Goal: Transaction & Acquisition: Purchase product/service

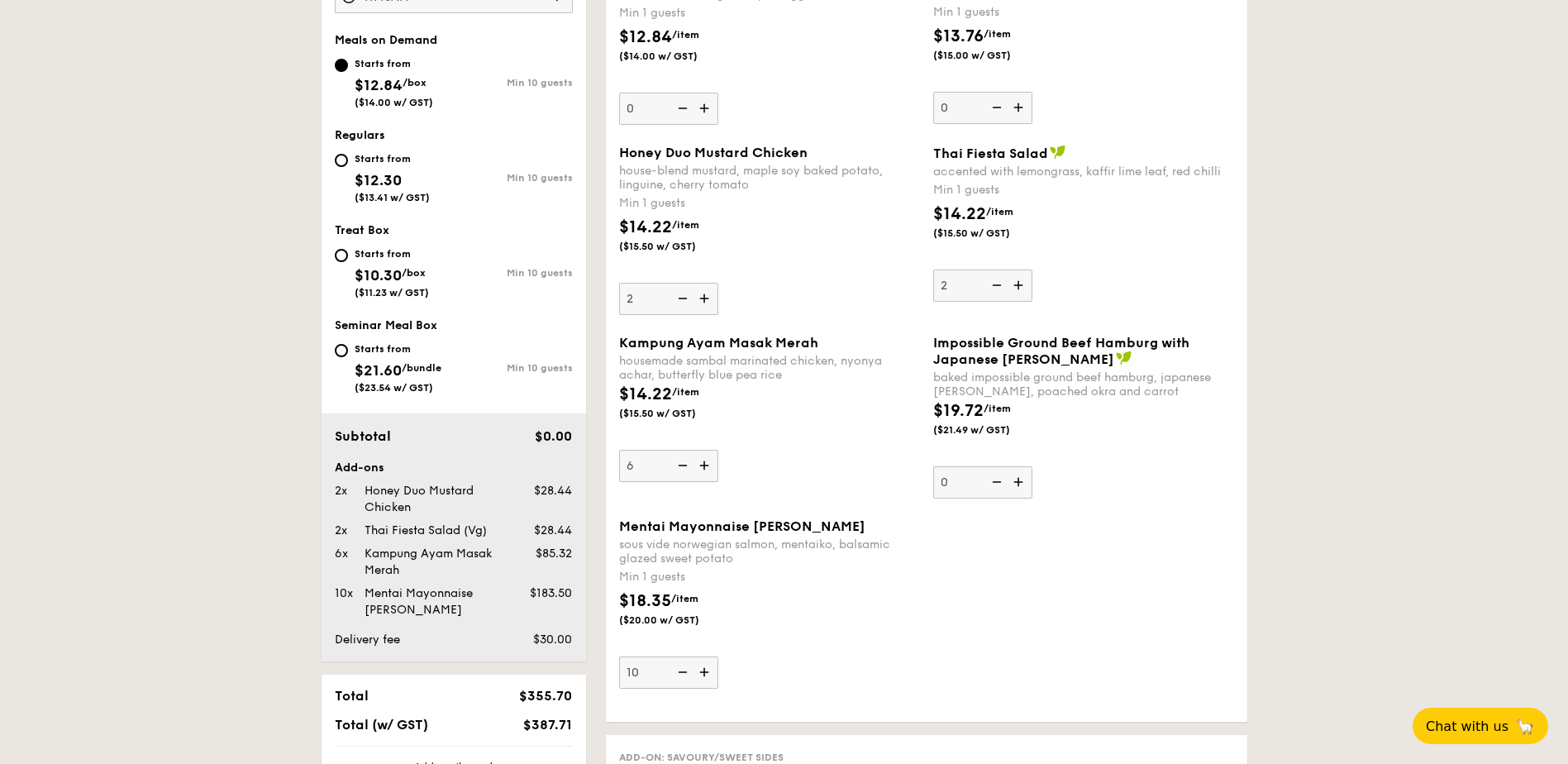
scroll to position [779, 0]
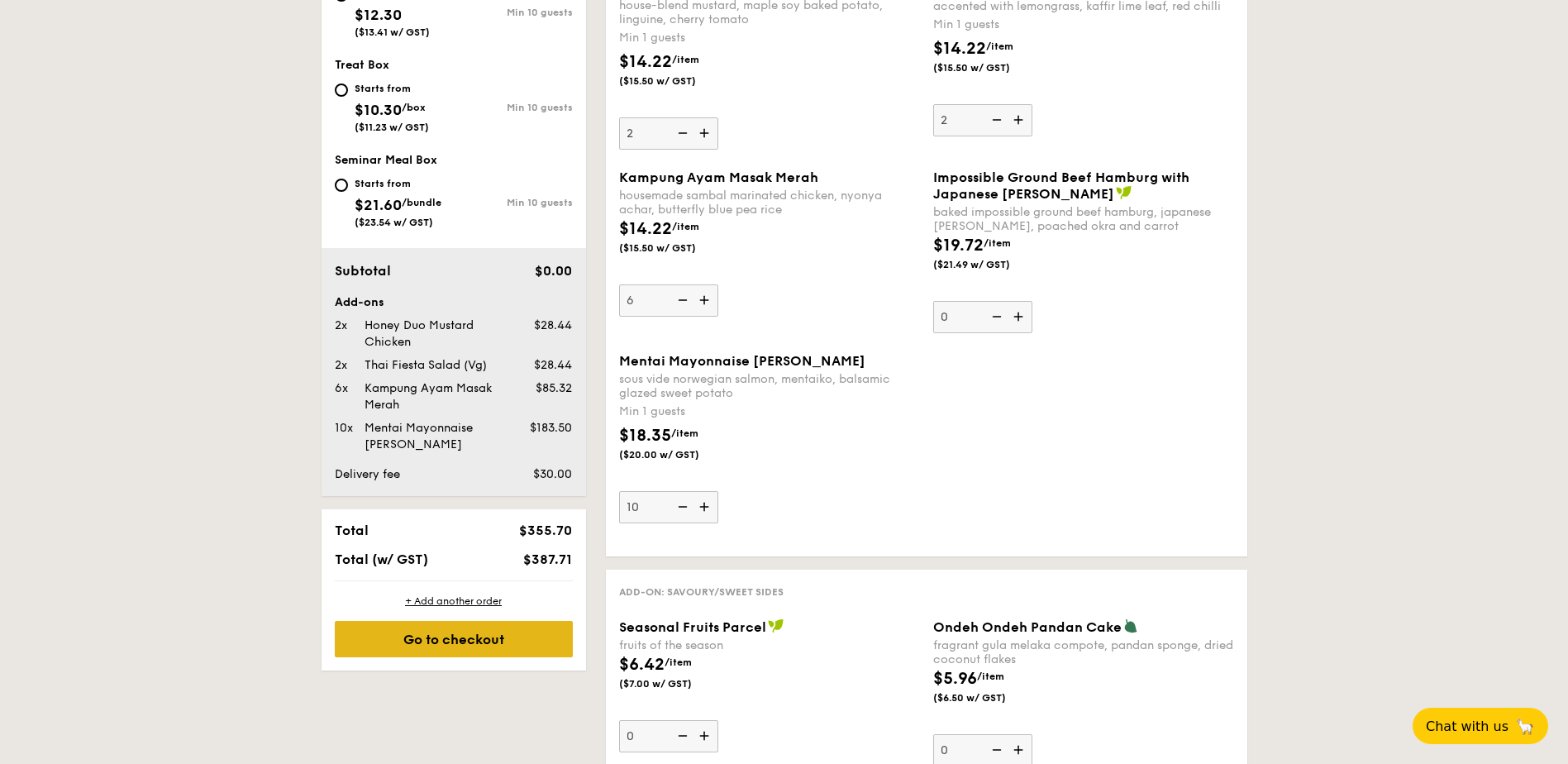
click at [468, 637] on div "Go to checkout" at bounding box center [454, 639] width 238 height 36
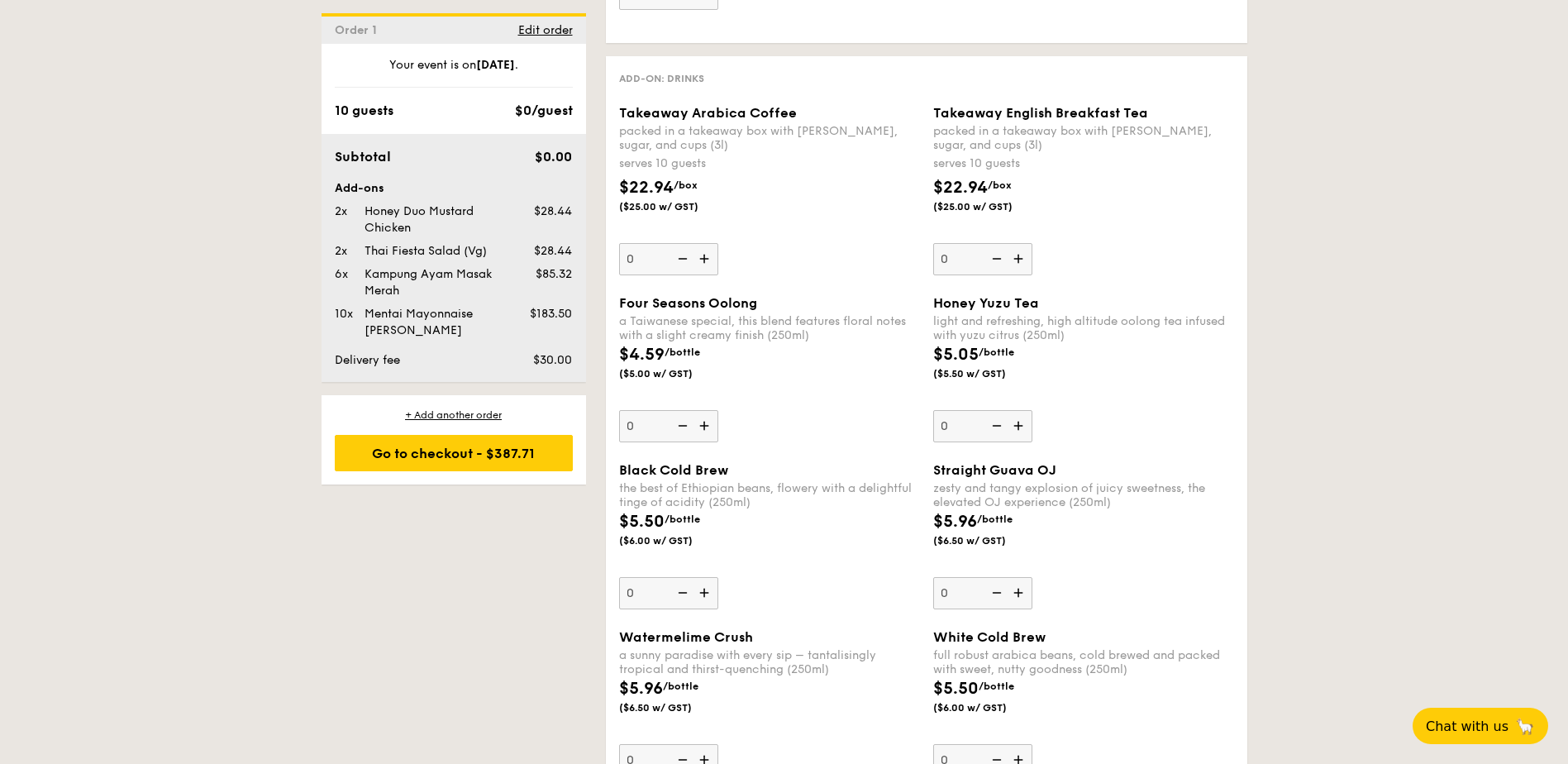
scroll to position [1918, 0]
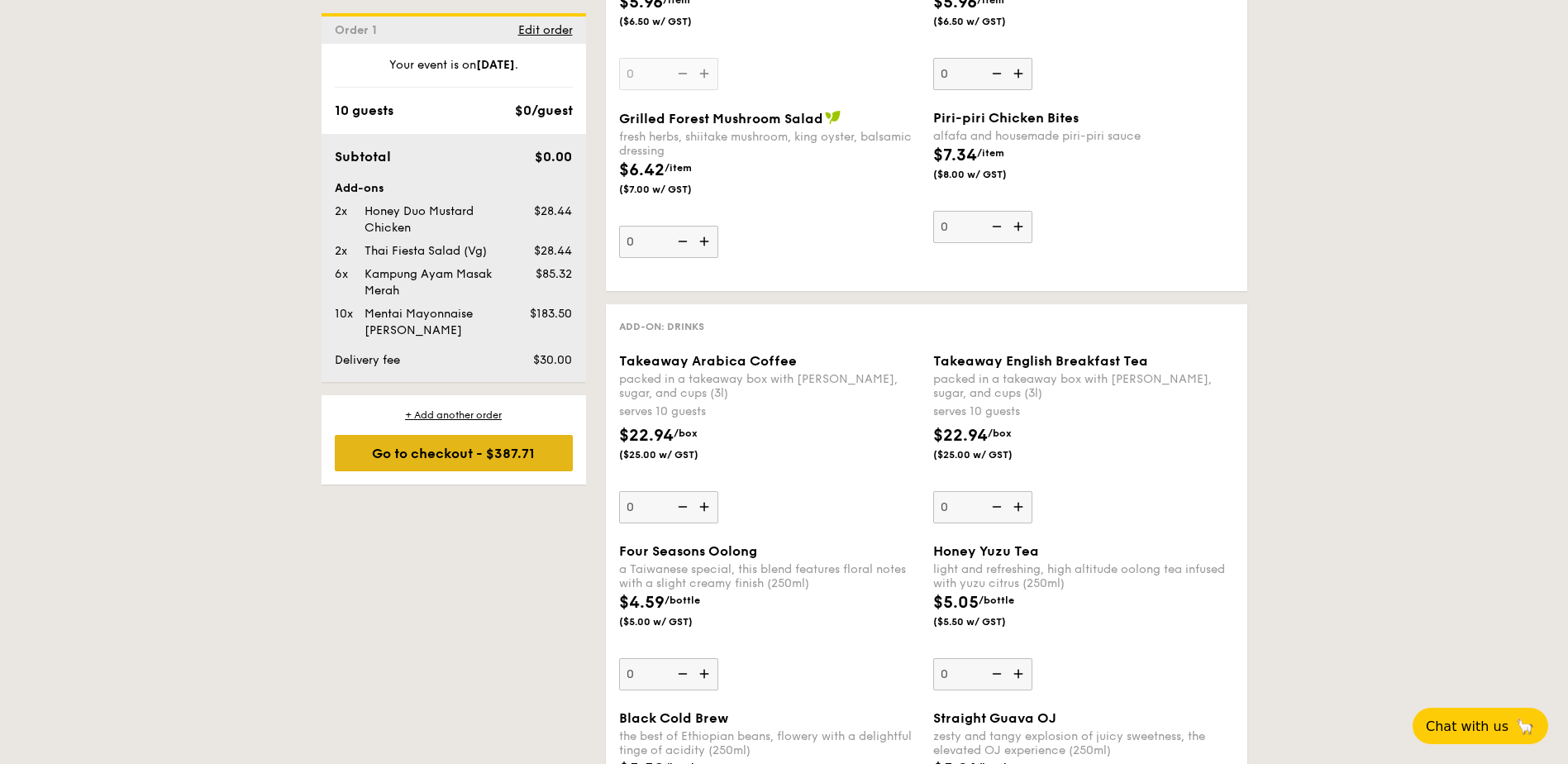
click at [466, 468] on div "Go to checkout - $387.71" at bounding box center [454, 453] width 238 height 36
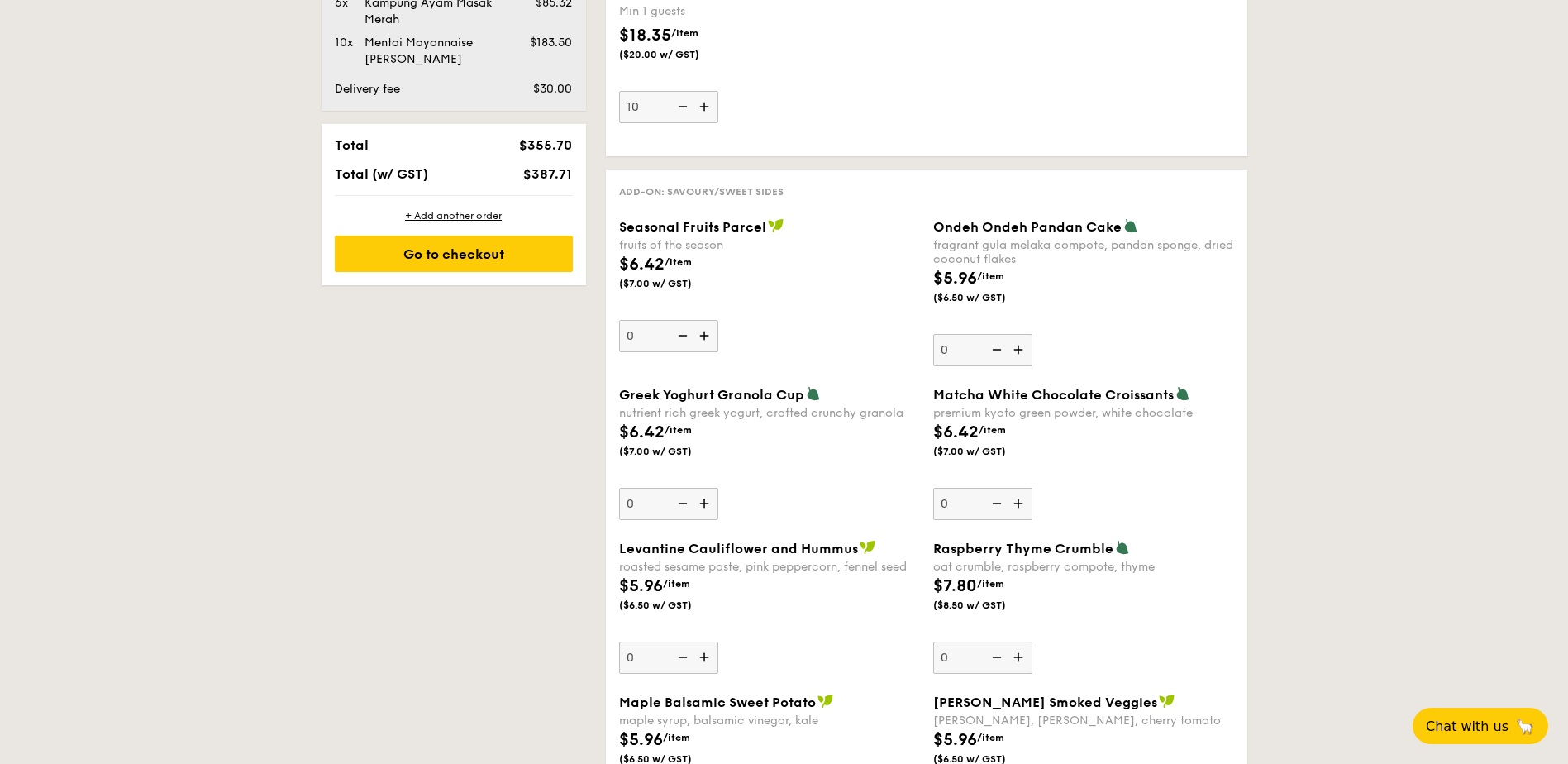
scroll to position [442, 0]
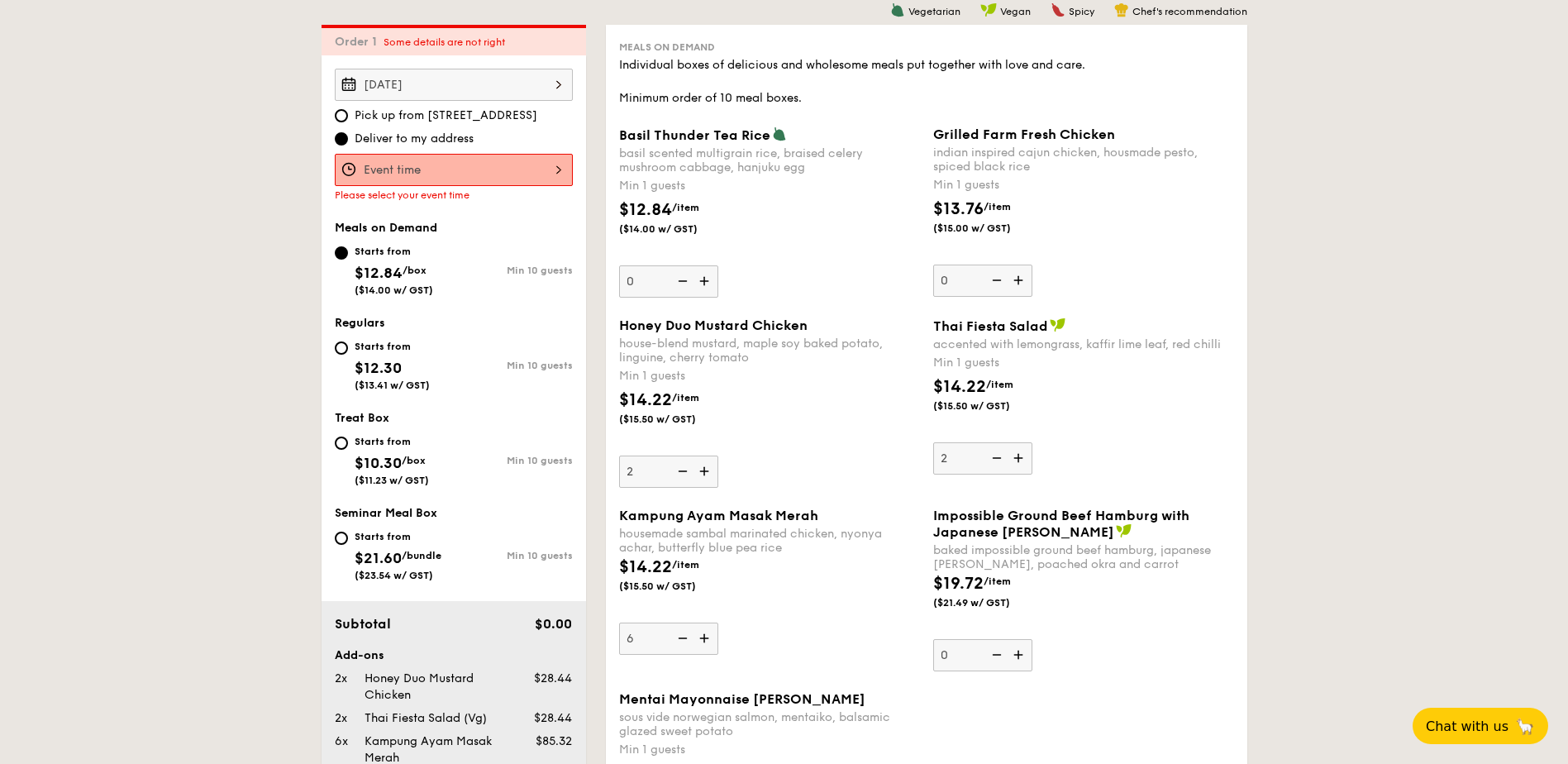
click at [437, 176] on div "12 1 2 3 4 5 6 7 8 9 10 11 00 15 30 45 am pm Cancel OK" at bounding box center [454, 170] width 238 height 33
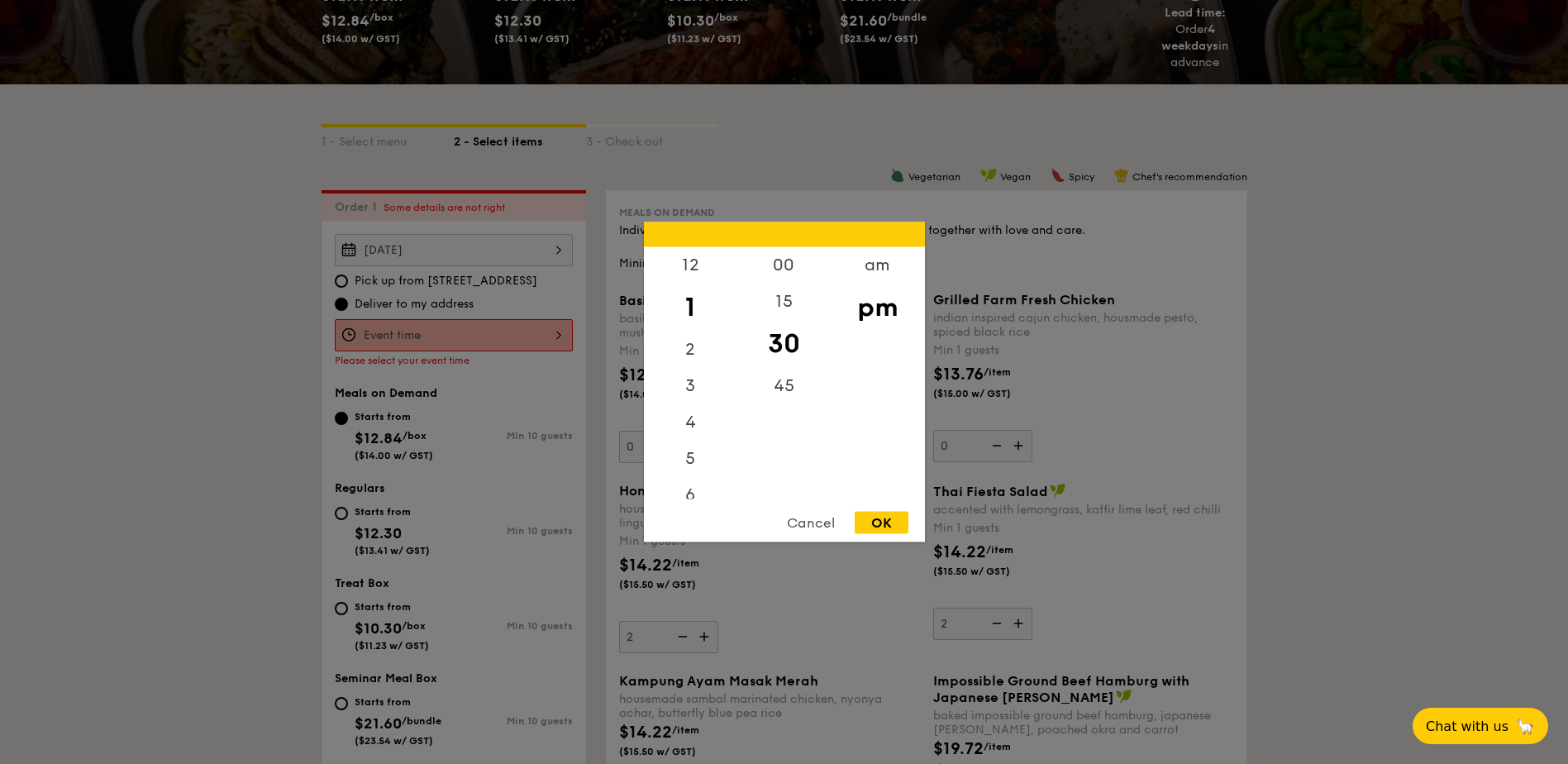
scroll to position [194, 0]
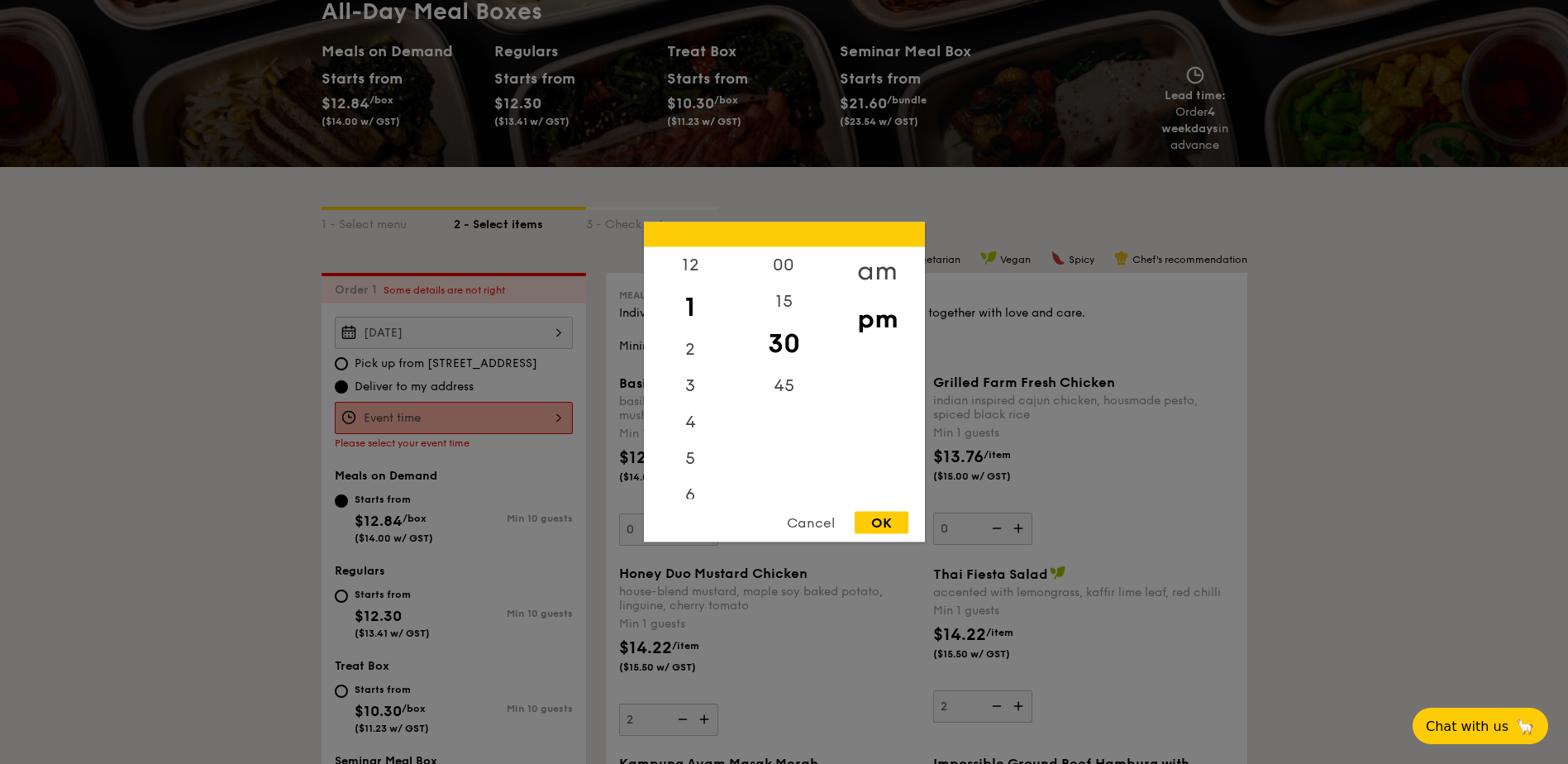
click at [876, 276] on div "am" at bounding box center [877, 272] width 93 height 48
click at [876, 274] on div "am" at bounding box center [877, 272] width 93 height 48
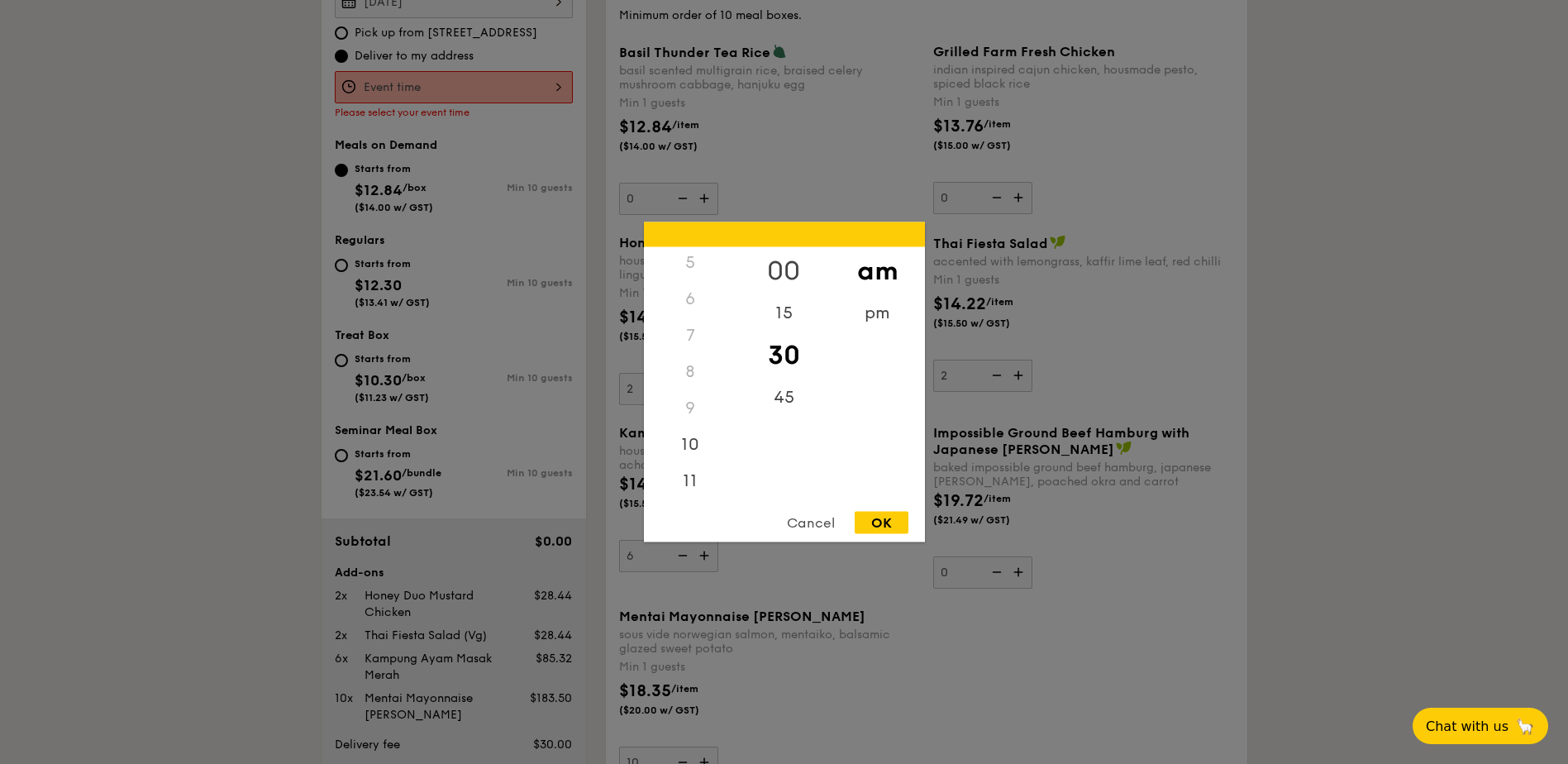
scroll to position [184, 0]
click at [867, 307] on div "pm" at bounding box center [877, 320] width 93 height 48
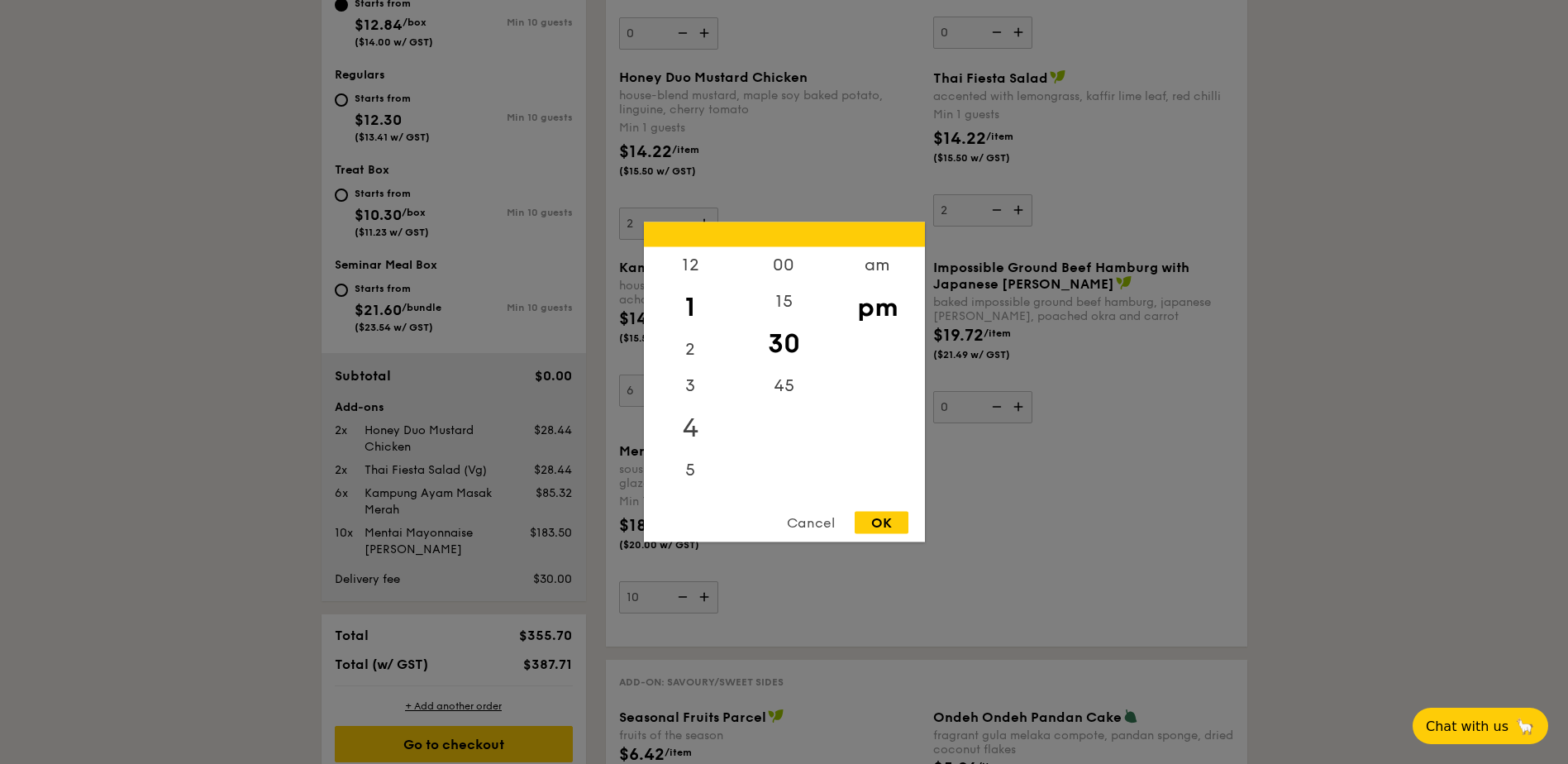
scroll to position [524, 0]
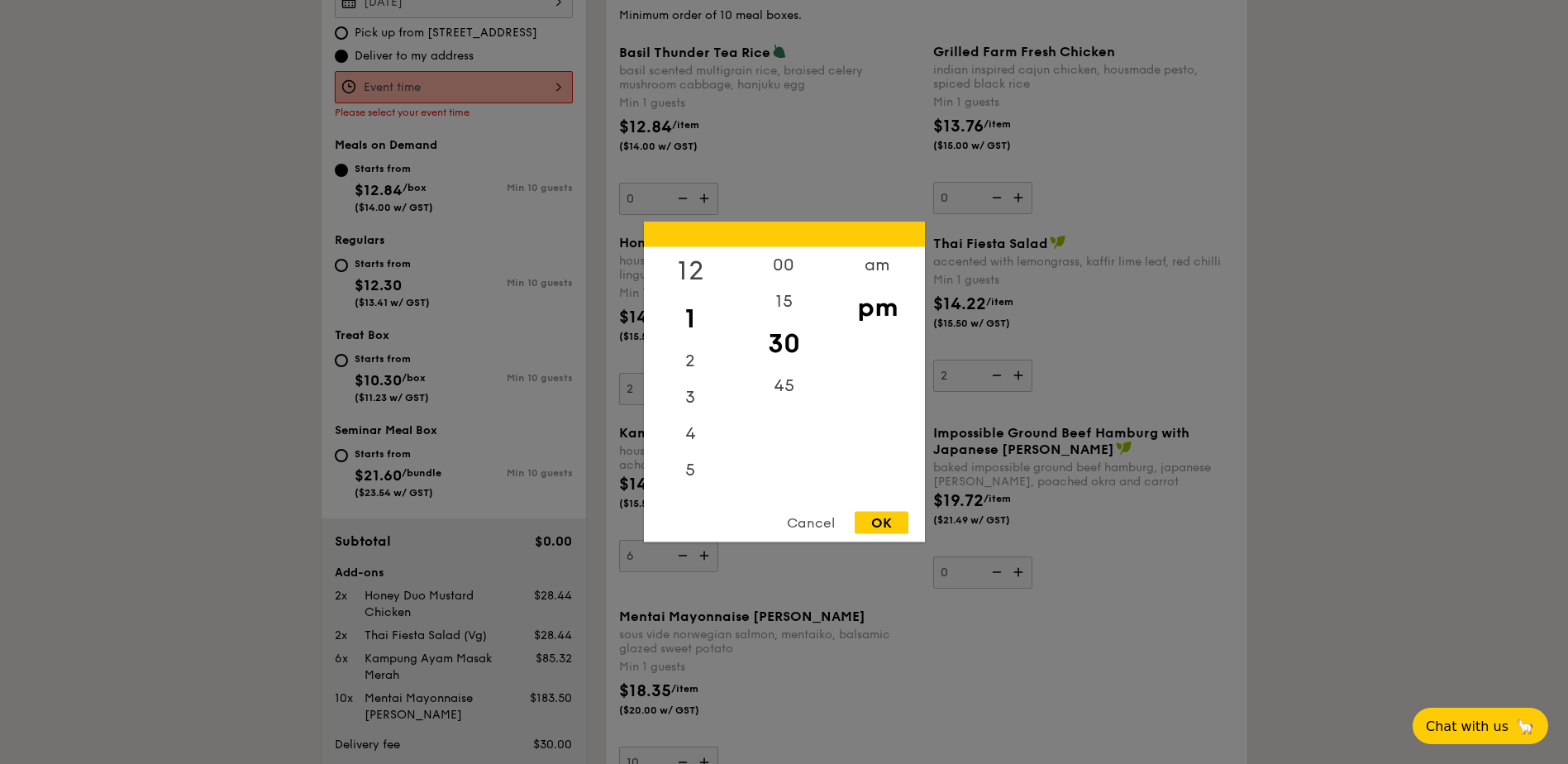
click at [692, 265] on div "12" at bounding box center [690, 272] width 93 height 48
click at [879, 517] on div "OK" at bounding box center [882, 522] width 54 height 22
type input "12:30PM"
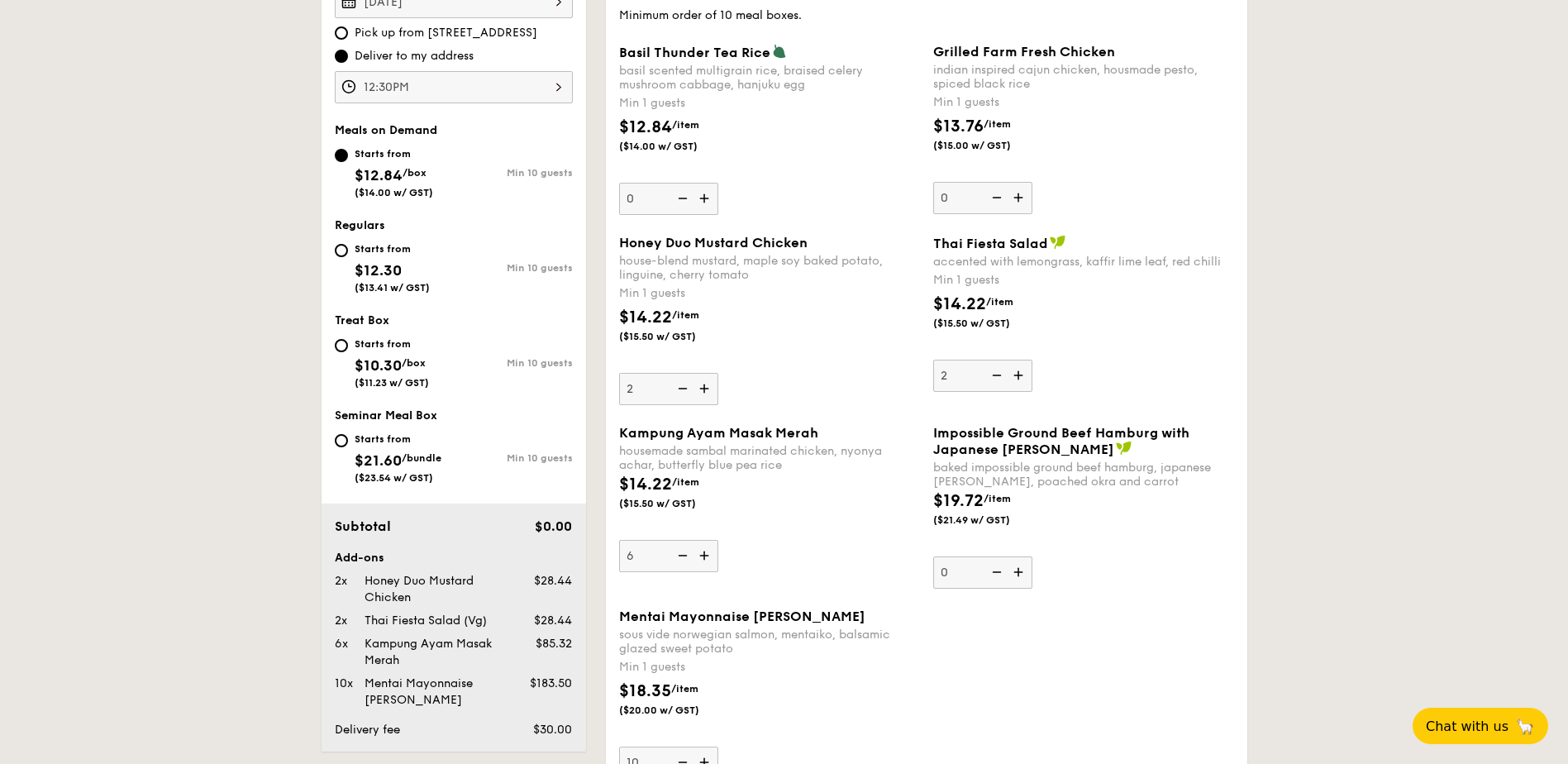
scroll to position [773, 0]
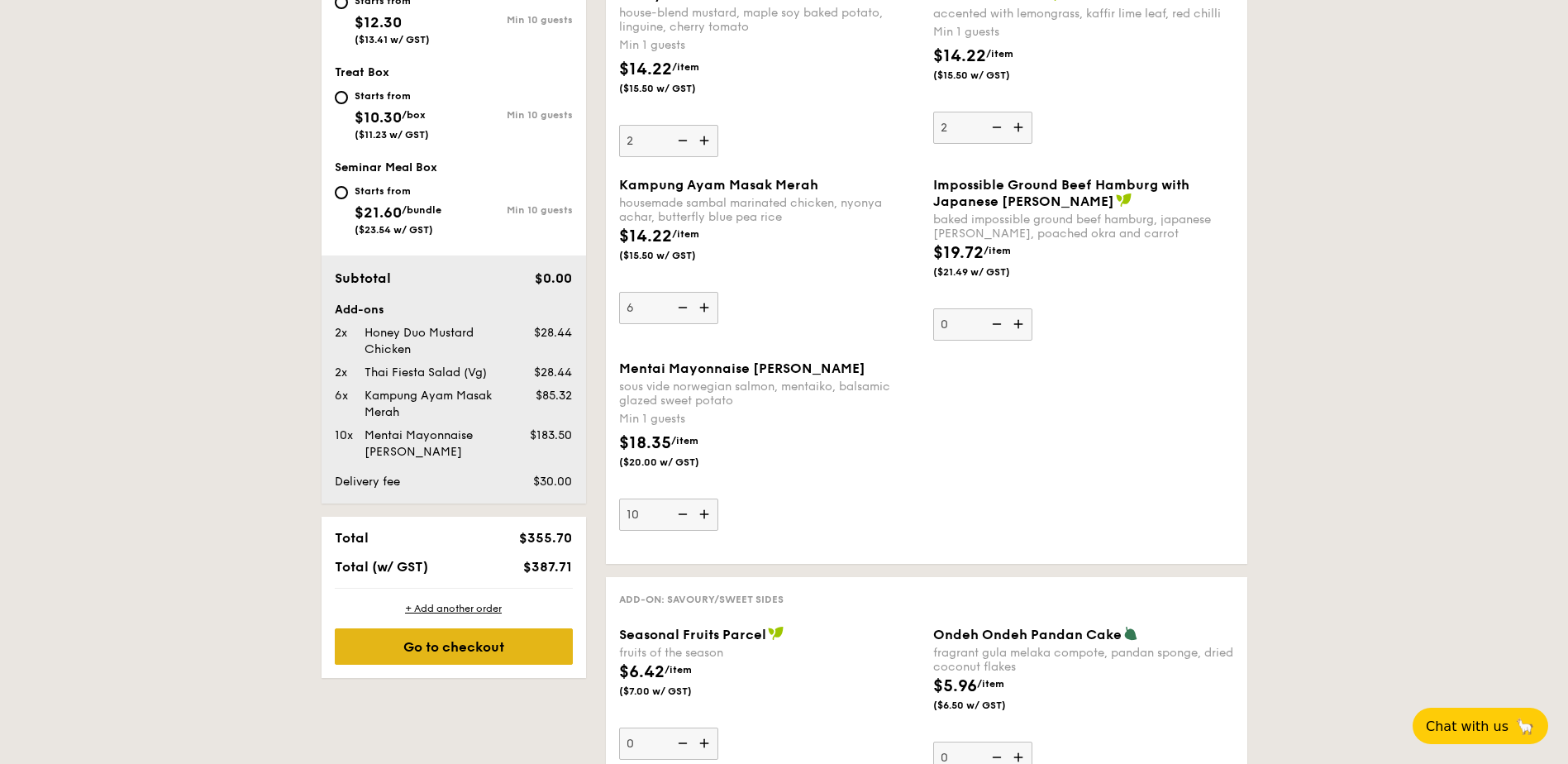
click at [466, 642] on div "Go to checkout" at bounding box center [454, 647] width 238 height 36
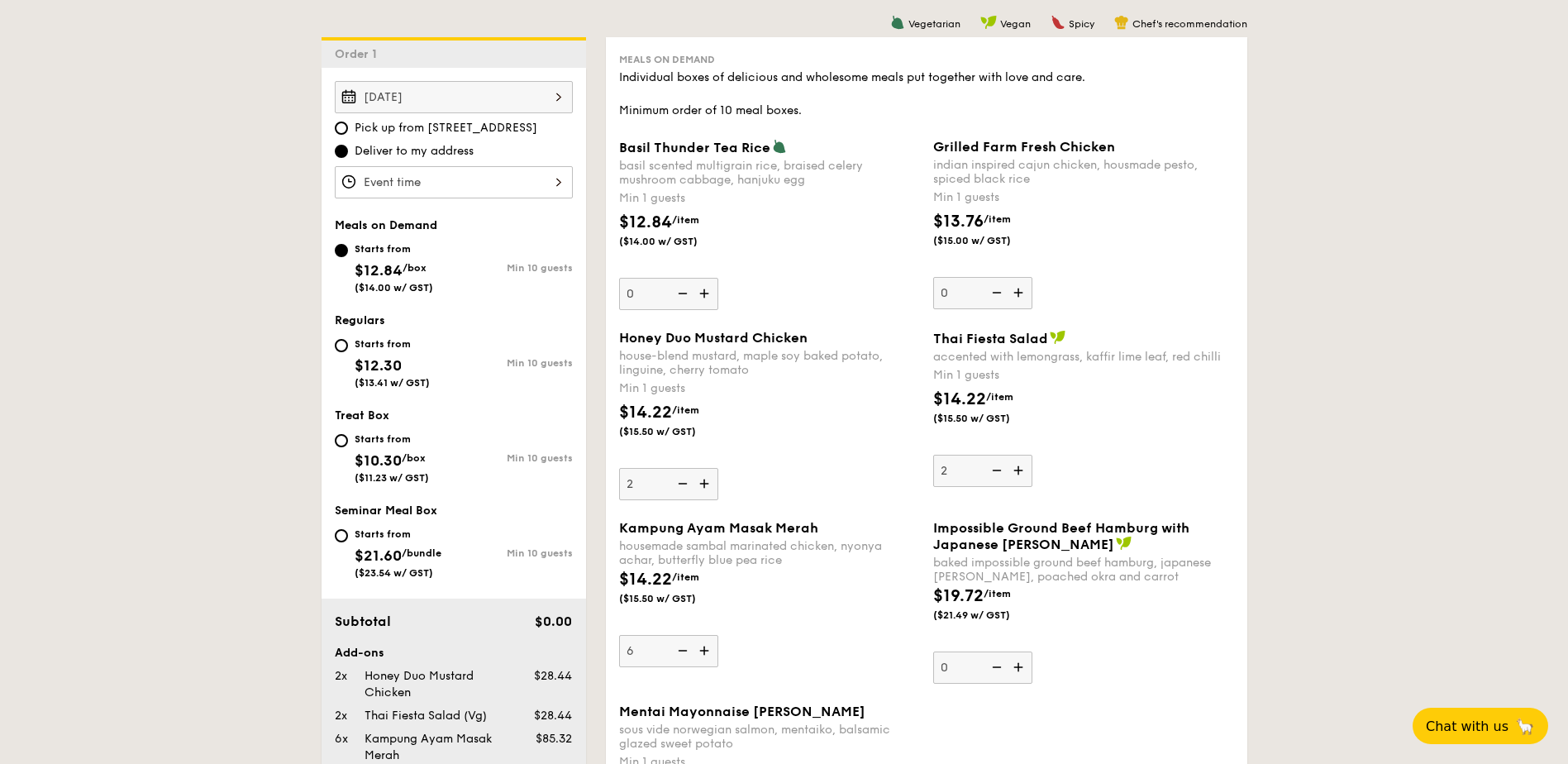
scroll to position [594, 0]
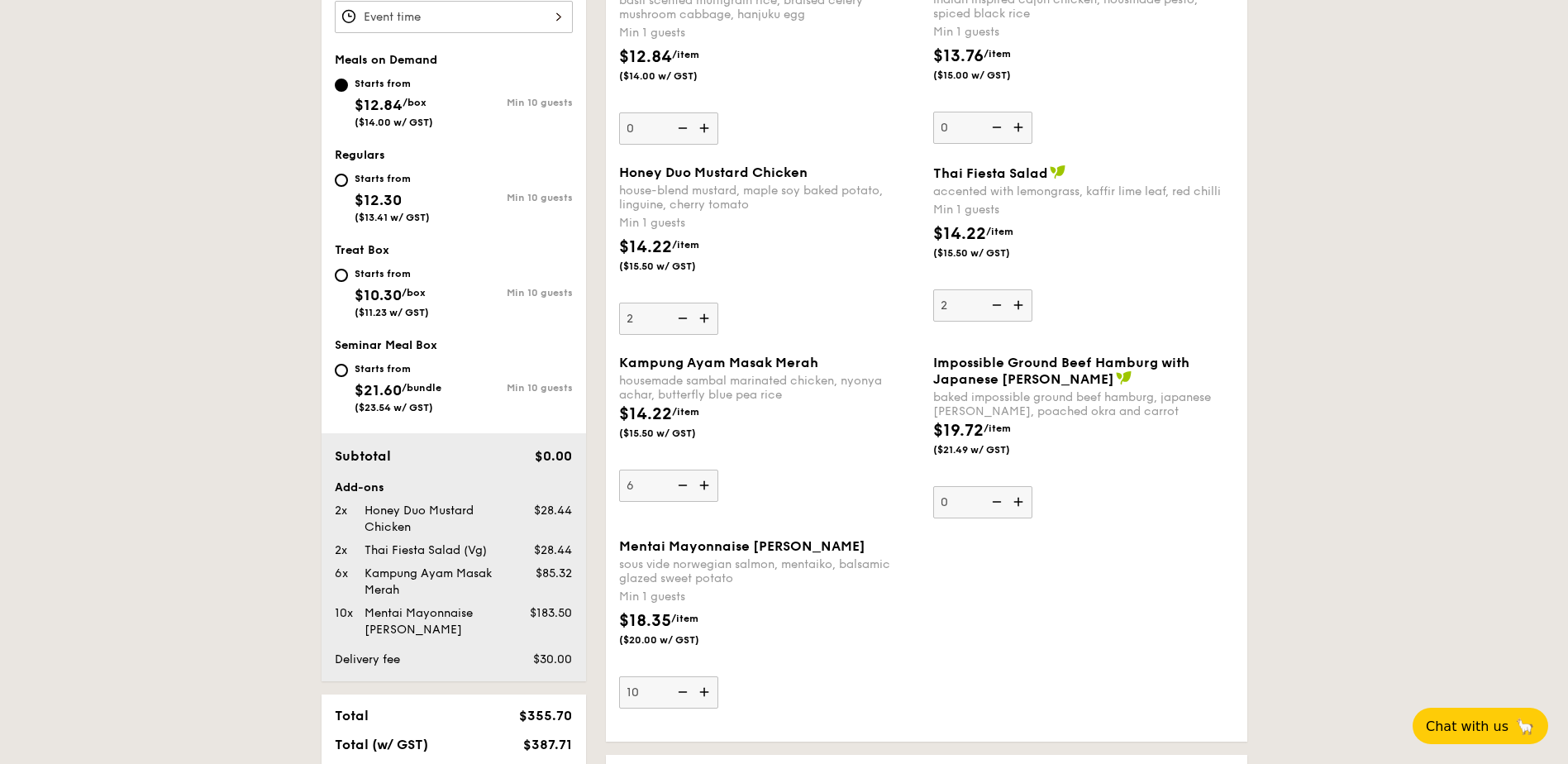
click at [713, 318] on img at bounding box center [706, 318] width 25 height 32
click at [713, 318] on input "2" at bounding box center [668, 319] width 99 height 33
type input "3"
click at [791, 272] on div "$14.22 /item ($15.50 w/ GST)" at bounding box center [769, 264] width 314 height 58
click at [719, 302] on input "3" at bounding box center [668, 319] width 99 height 33
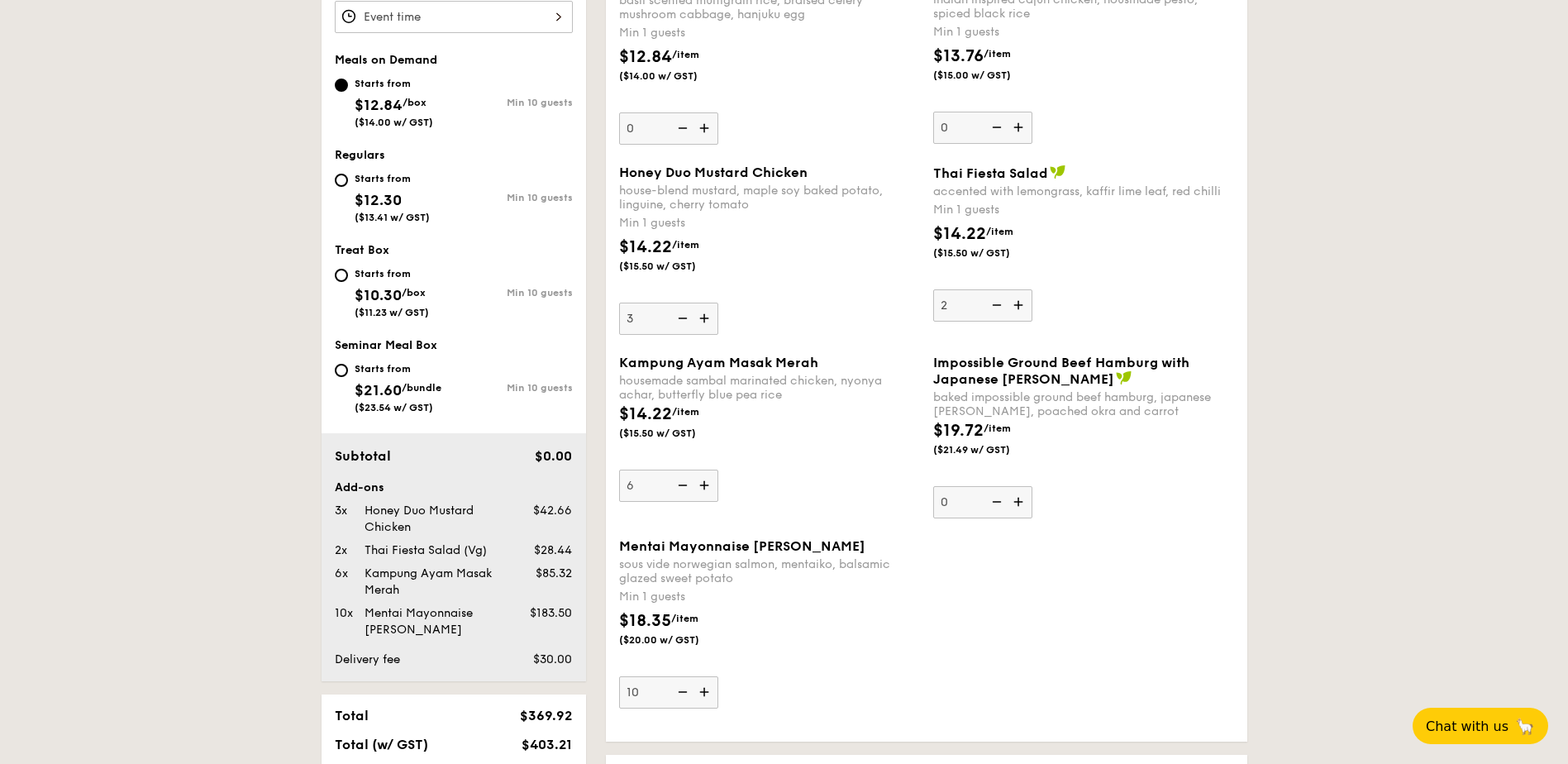
click at [774, 250] on div "$14.22 /item ($15.50 w/ GST)" at bounding box center [769, 264] width 314 height 58
click at [719, 302] on input "3" at bounding box center [668, 319] width 99 height 33
click at [1000, 307] on img at bounding box center [995, 304] width 25 height 32
click at [1000, 307] on input "2" at bounding box center [983, 305] width 99 height 33
type input "1"
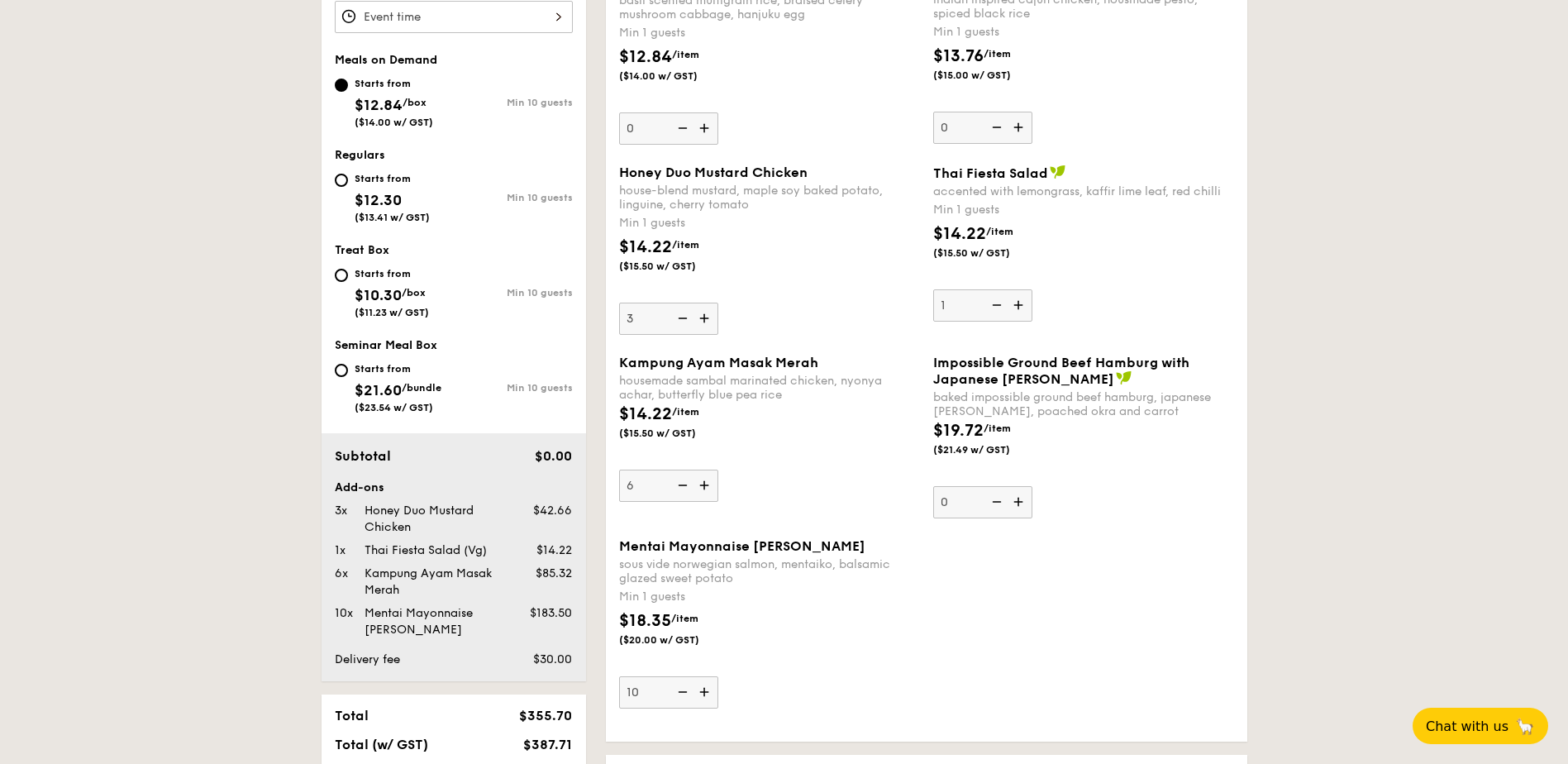
click at [712, 316] on img at bounding box center [706, 318] width 25 height 32
click at [712, 316] on input "3" at bounding box center [668, 319] width 99 height 33
type input "4"
click at [796, 288] on div "$14.22 /item ($15.50 w/ GST)" at bounding box center [769, 264] width 314 height 58
click at [719, 302] on input "4" at bounding box center [668, 319] width 99 height 33
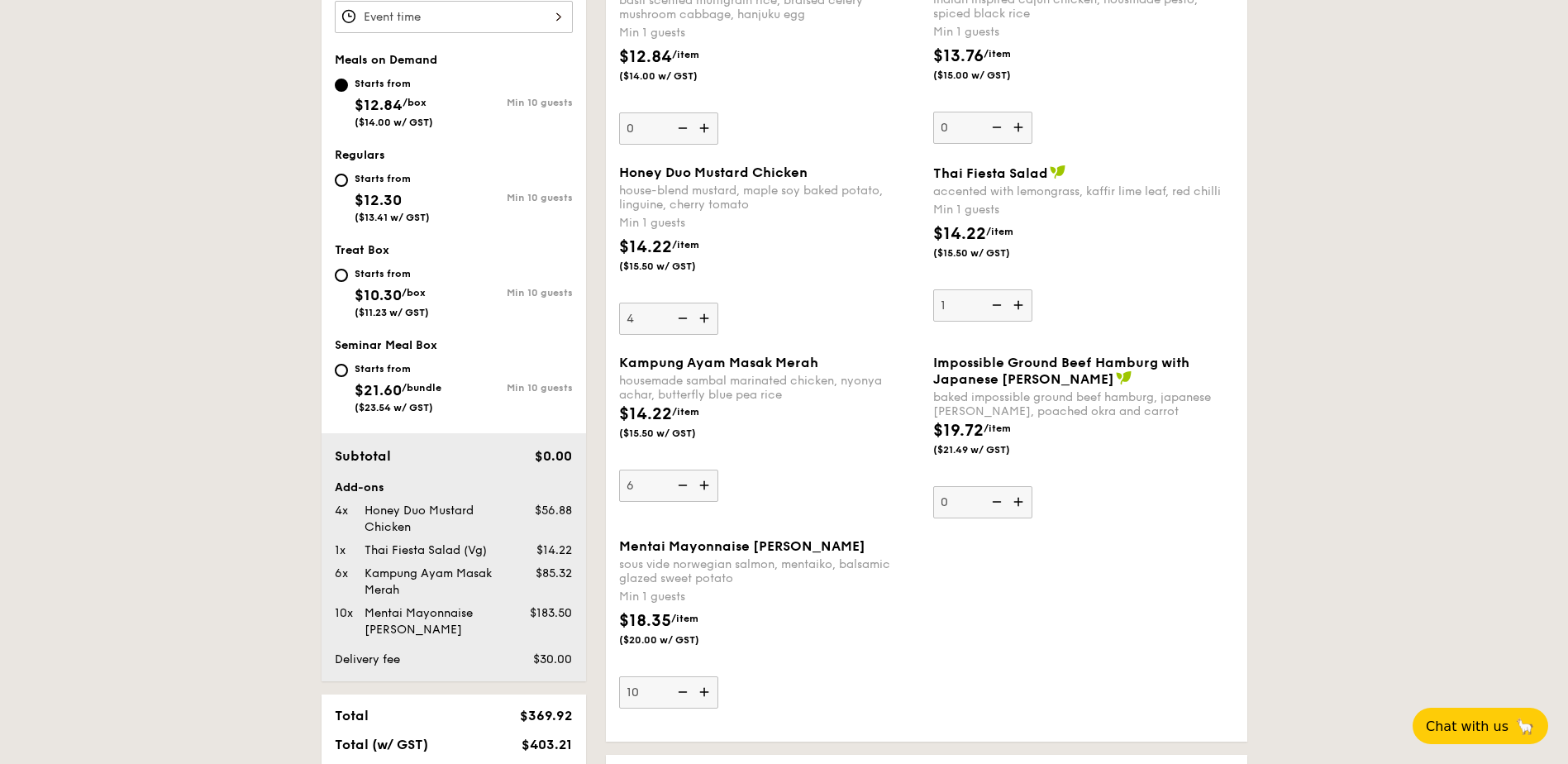
click at [996, 310] on img at bounding box center [995, 304] width 25 height 32
click at [996, 310] on input "1" at bounding box center [983, 305] width 99 height 33
type input "0"
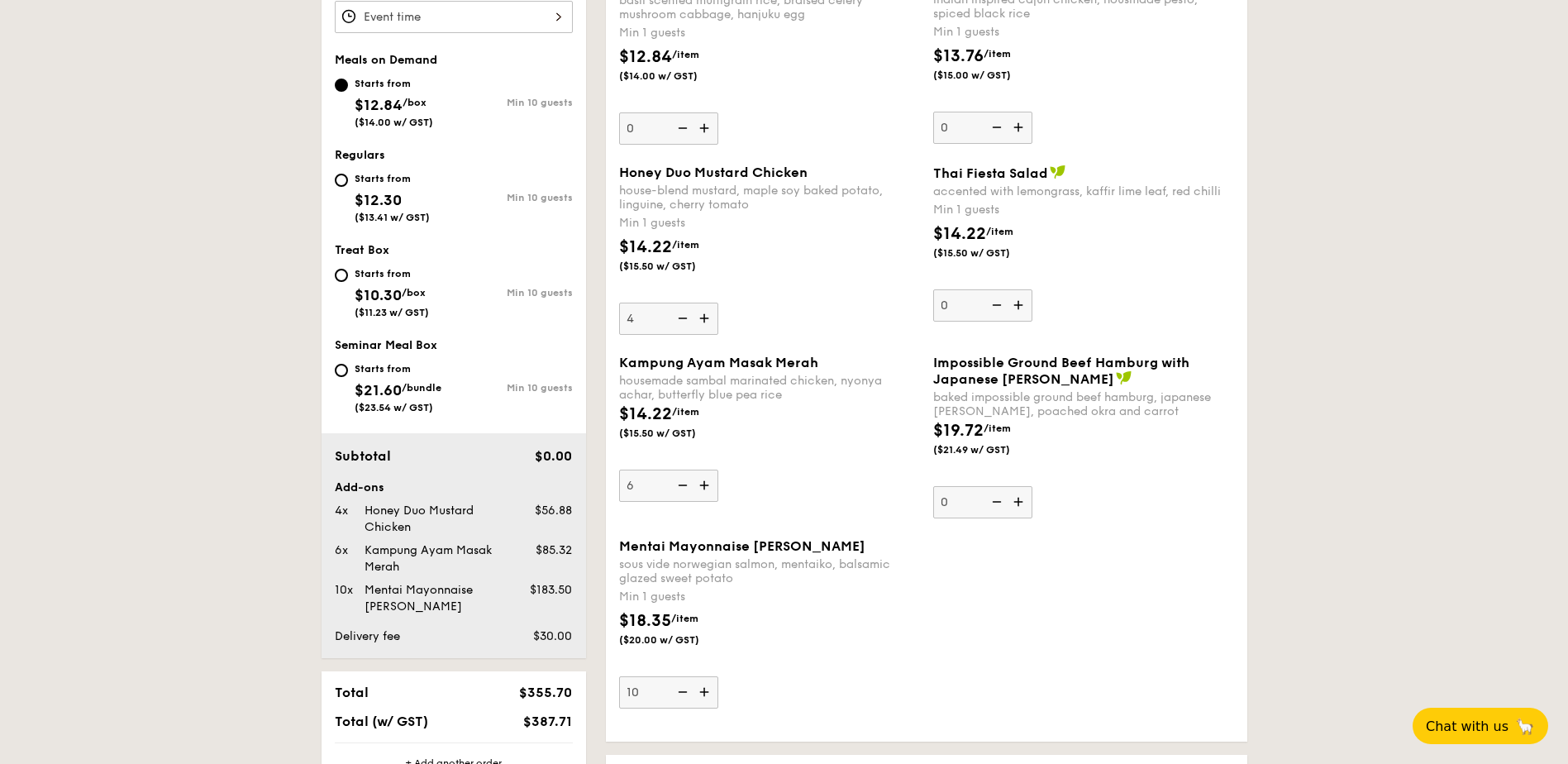
click at [713, 319] on img at bounding box center [706, 318] width 25 height 32
click at [713, 319] on input "4" at bounding box center [668, 319] width 99 height 33
type input "5"
click at [869, 413] on div "$14.22 /item ($15.50 w/ GST)" at bounding box center [769, 431] width 314 height 58
click at [719, 469] on input "6" at bounding box center [668, 486] width 99 height 33
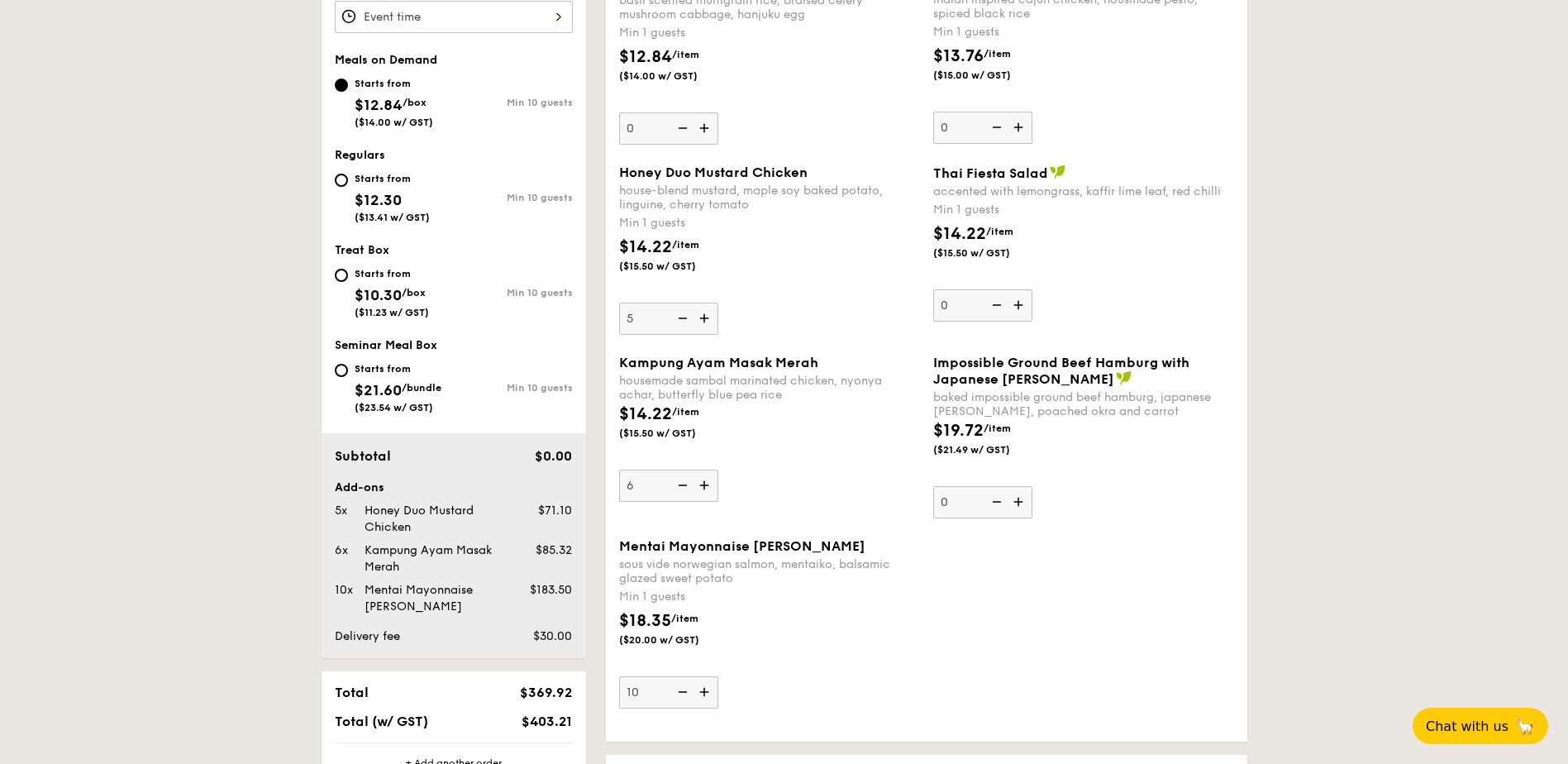
click at [868, 411] on div "$14.22 /item ($15.50 w/ GST)" at bounding box center [769, 431] width 314 height 58
click at [719, 469] on input "6" at bounding box center [668, 486] width 99 height 33
click at [676, 695] on img at bounding box center [681, 692] width 25 height 32
click at [676, 695] on input "10" at bounding box center [668, 693] width 99 height 33
type input "9"
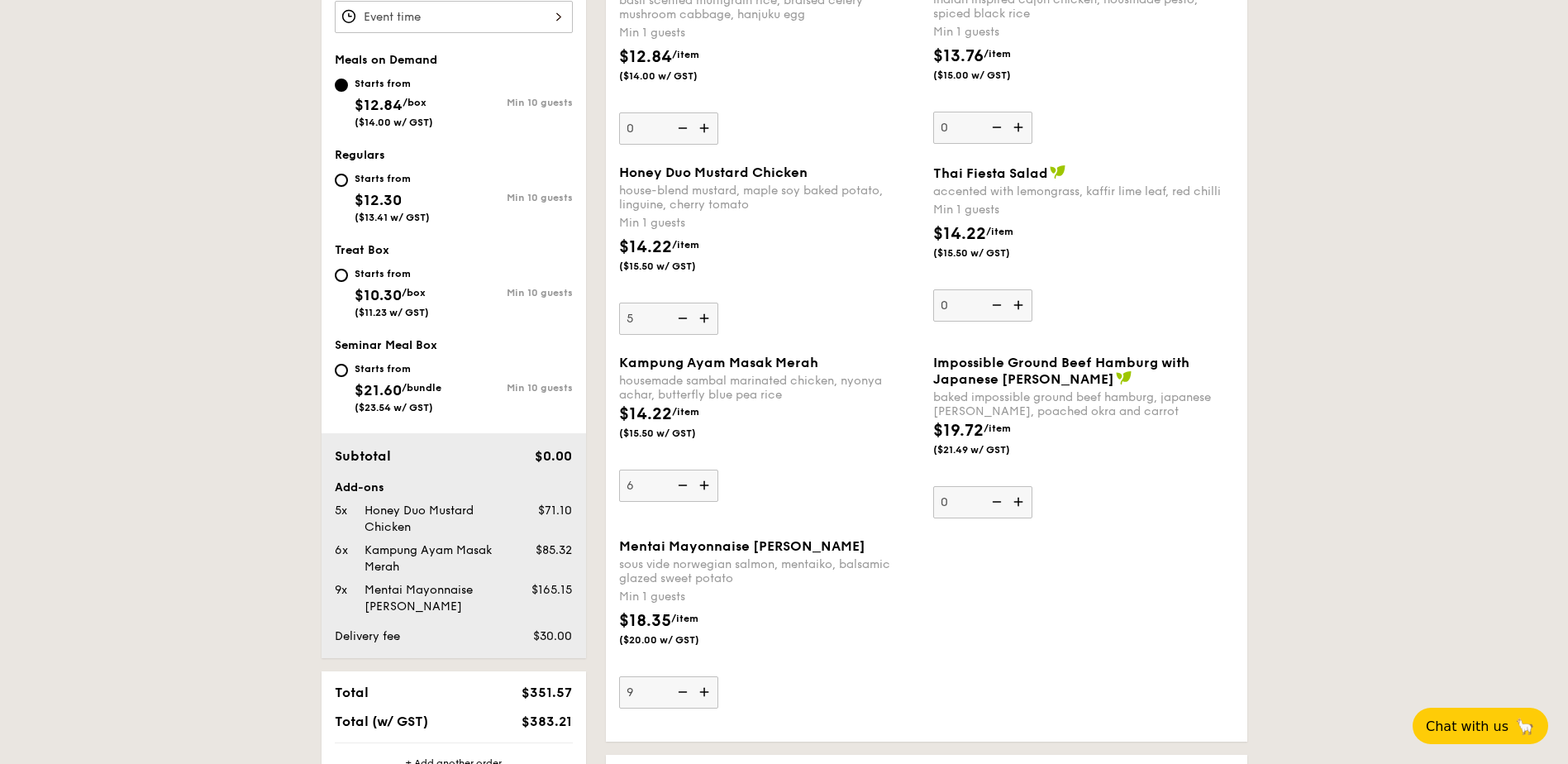
click at [707, 320] on img at bounding box center [706, 318] width 25 height 32
click at [707, 320] on input "5" at bounding box center [668, 319] width 99 height 33
type input "6"
click at [814, 444] on div "$14.22 /item ($15.50 w/ GST)" at bounding box center [769, 431] width 314 height 58
click at [719, 469] on input "6" at bounding box center [668, 486] width 99 height 33
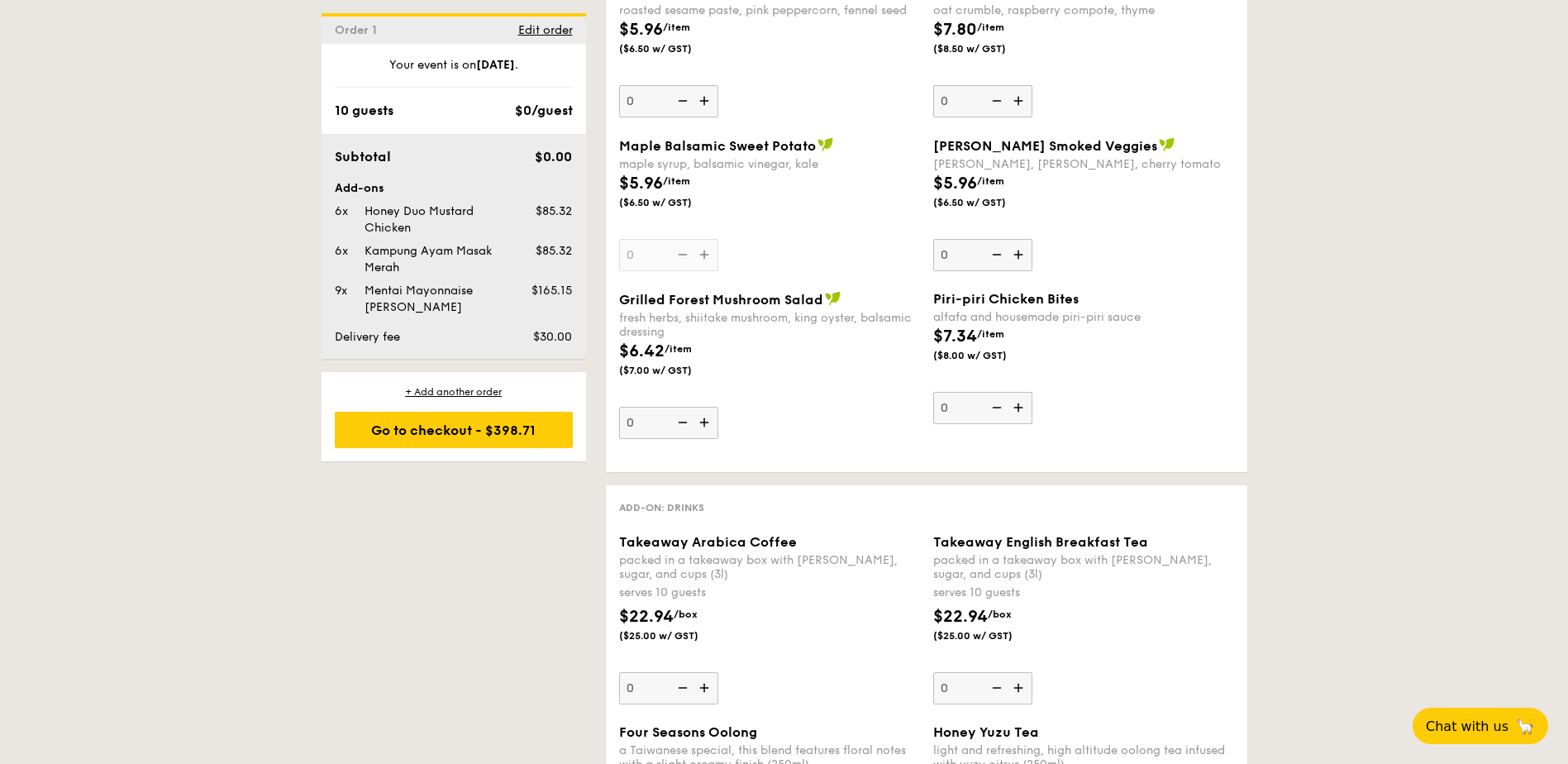
scroll to position [1901, 0]
